Goal: Task Accomplishment & Management: Use online tool/utility

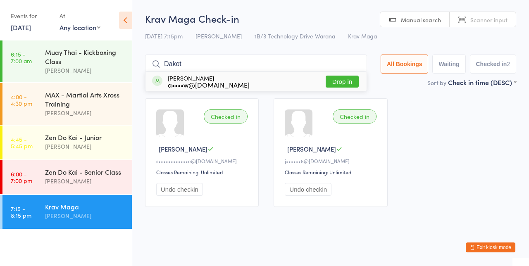
type input "Dakota"
click at [344, 81] on button "Drop in" at bounding box center [342, 82] width 33 height 12
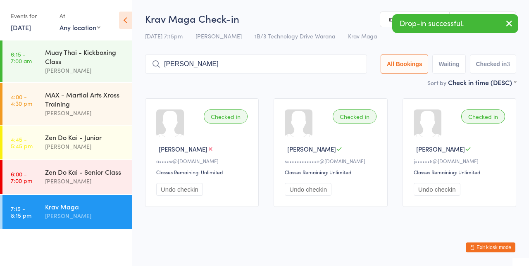
type input "[PERSON_NAME]"
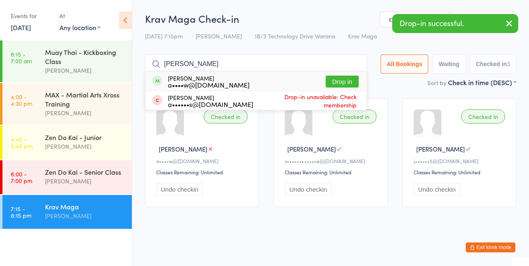
click at [350, 81] on button "Drop in" at bounding box center [342, 82] width 33 height 12
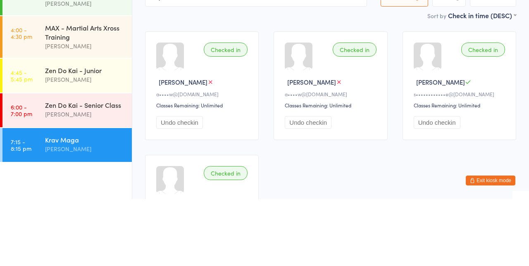
click at [76, 177] on div "[PERSON_NAME]" at bounding box center [85, 181] width 80 height 10
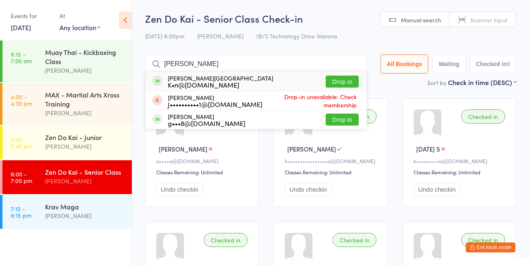
type input "[PERSON_NAME]"
click at [350, 82] on button "Drop in" at bounding box center [342, 82] width 33 height 12
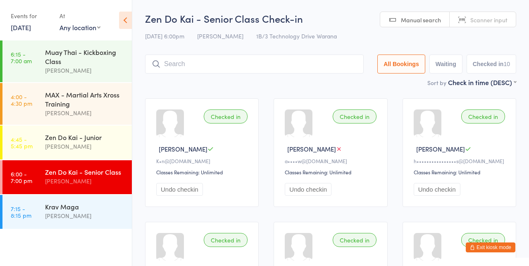
click at [102, 145] on div "[PERSON_NAME]" at bounding box center [85, 147] width 80 height 10
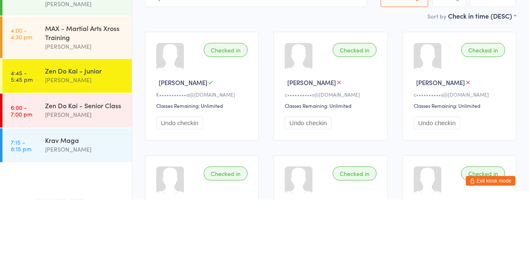
click at [40, 167] on link "6:00 - 7:00 pm Zen Do Kai - Senior Class [PERSON_NAME]" at bounding box center [66, 177] width 129 height 34
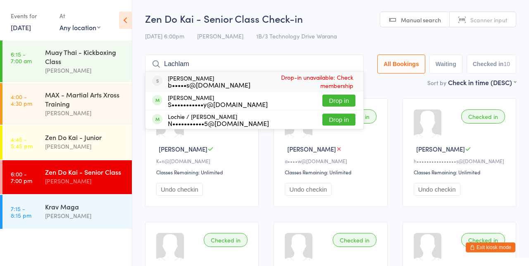
type input "Lachlam"
click at [348, 100] on button "Drop in" at bounding box center [338, 101] width 33 height 12
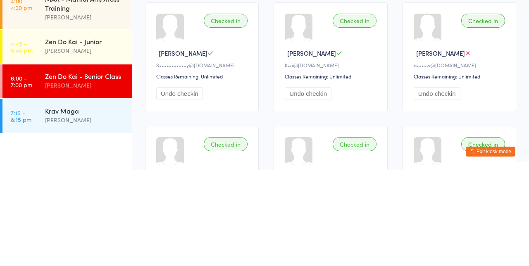
click at [65, 214] on div "[PERSON_NAME]" at bounding box center [85, 216] width 80 height 10
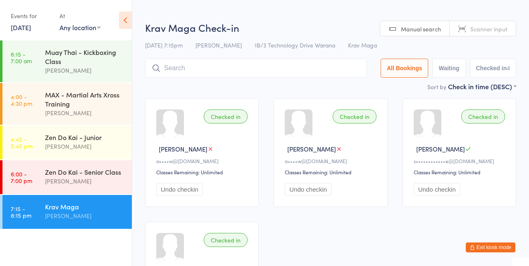
click at [194, 65] on input "search" at bounding box center [256, 68] width 222 height 19
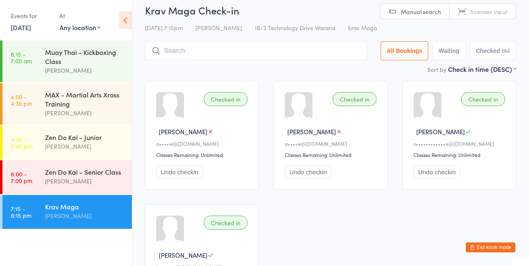
scroll to position [59, 0]
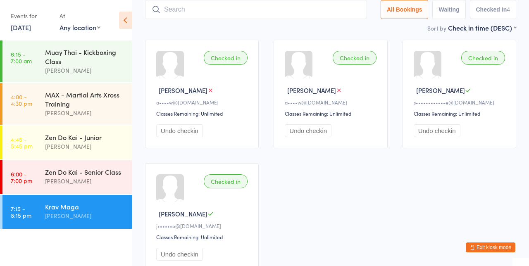
click at [244, 7] on input "search" at bounding box center [256, 9] width 222 height 19
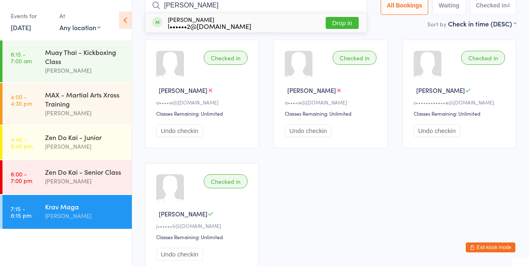
type input "[PERSON_NAME]"
click at [346, 25] on button "Drop in" at bounding box center [342, 23] width 33 height 12
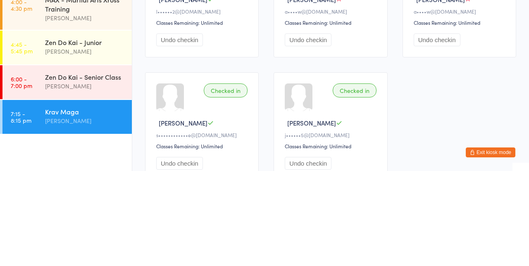
scroll to position [55, 0]
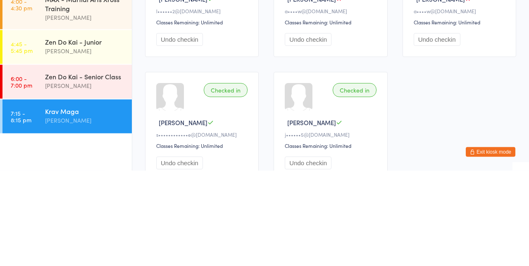
click at [87, 209] on div "Krav Maga" at bounding box center [85, 206] width 80 height 9
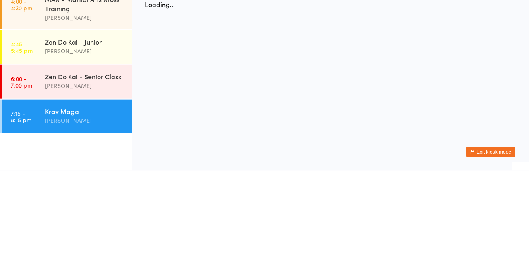
scroll to position [0, 0]
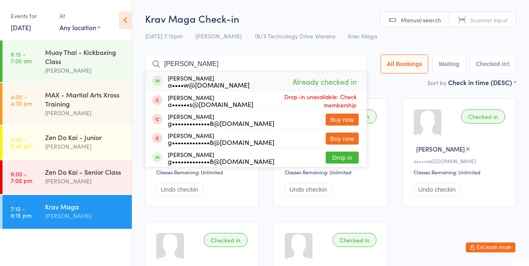
type input "[PERSON_NAME]"
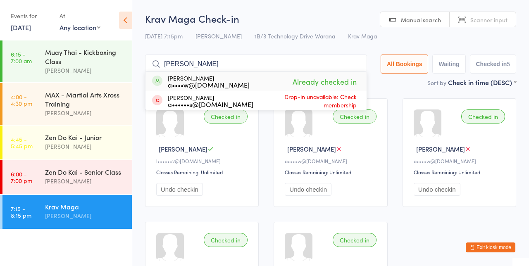
click at [361, 64] on input "[PERSON_NAME]" at bounding box center [256, 64] width 222 height 19
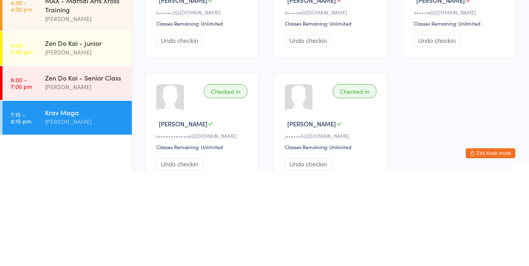
scroll to position [55, 0]
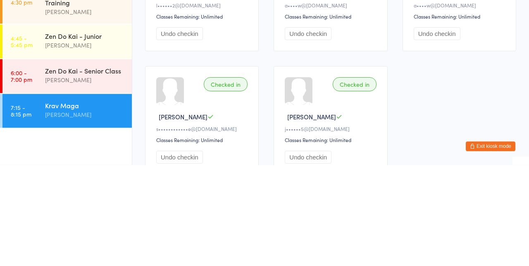
click at [80, 172] on div "Zen Do Kai - Senior Class" at bounding box center [85, 171] width 80 height 9
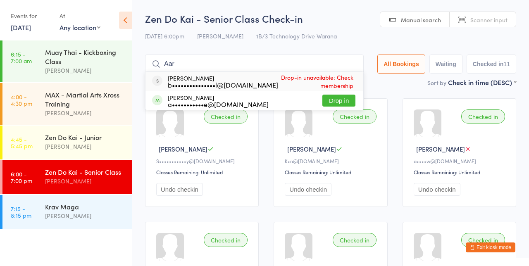
type input "Aar"
click at [202, 102] on div "a•••••••••••e@[DOMAIN_NAME]" at bounding box center [218, 104] width 101 height 7
